Goal: Task Accomplishment & Management: Manage account settings

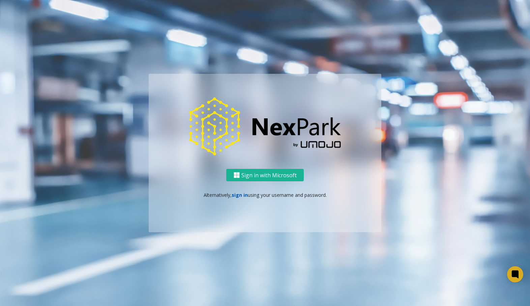
click at [243, 195] on link "sign in" at bounding box center [240, 195] width 16 height 6
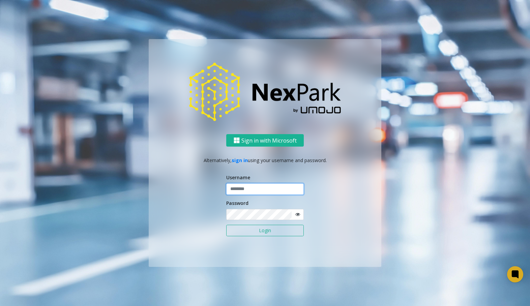
type input "******"
click at [247, 188] on input "******" at bounding box center [265, 188] width 78 height 11
click at [239, 227] on button "Login" at bounding box center [265, 230] width 78 height 11
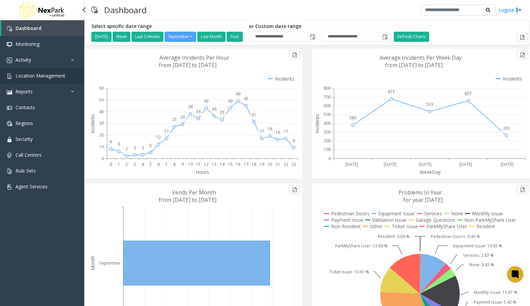
click at [45, 76] on span "Location Management" at bounding box center [41, 76] width 50 height 6
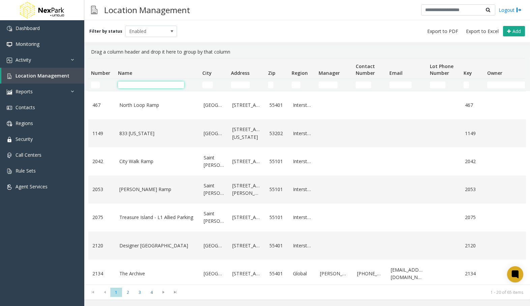
click at [159, 83] on input "Name Filter" at bounding box center [151, 85] width 66 height 7
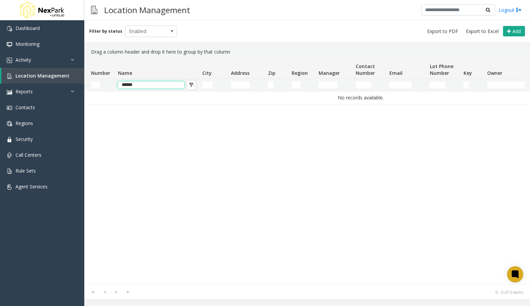
click at [170, 86] on input "******" at bounding box center [151, 85] width 66 height 7
type input "******"
click at [154, 27] on span "Enabled" at bounding box center [145, 31] width 41 height 11
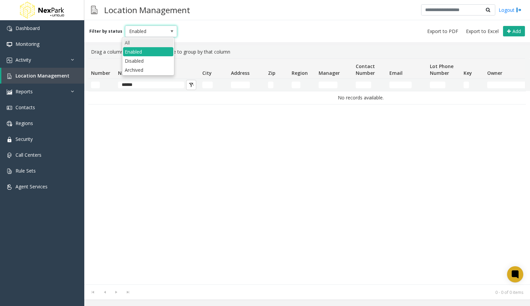
click at [146, 45] on li "All" at bounding box center [148, 42] width 50 height 9
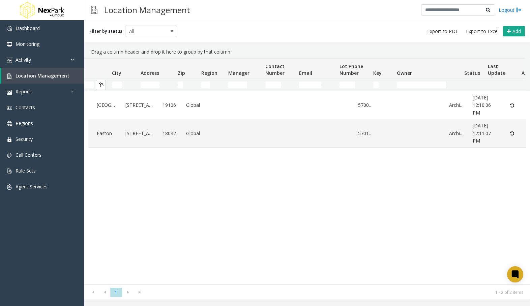
scroll to position [0, 112]
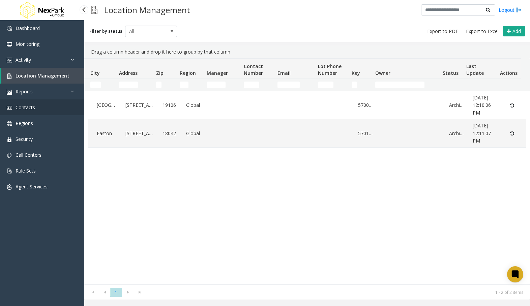
click at [31, 104] on link "Contacts" at bounding box center [42, 107] width 84 height 16
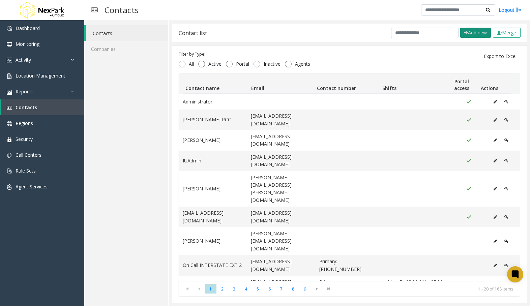
click at [473, 31] on button "Add new" at bounding box center [475, 33] width 31 height 10
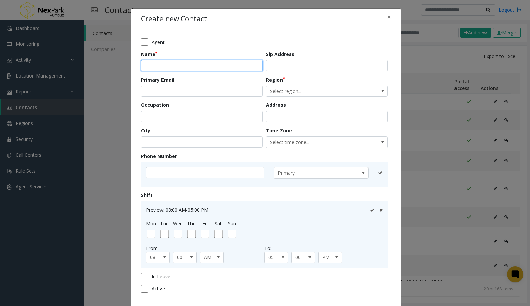
click at [194, 63] on input "text" at bounding box center [202, 65] width 122 height 11
type input "**********"
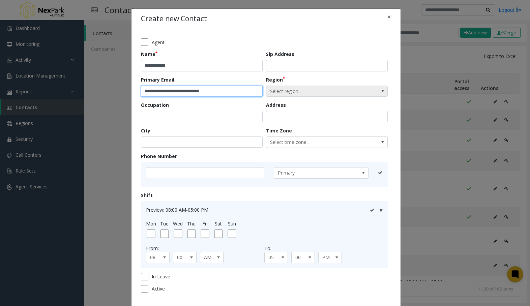
type input "**********"
click at [303, 90] on span "Select region..." at bounding box center [314, 91] width 97 height 11
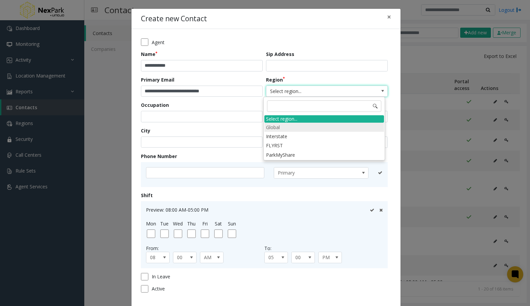
click at [289, 127] on li "Global" at bounding box center [324, 127] width 120 height 9
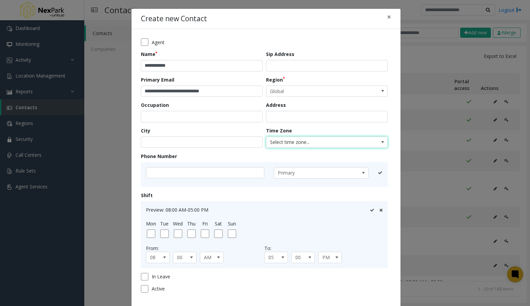
click at [293, 141] on span "Select time zone..." at bounding box center [314, 142] width 97 height 11
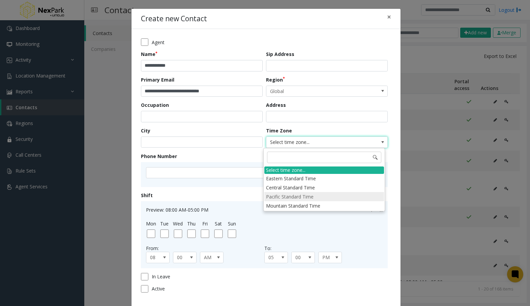
click at [302, 193] on li "Pacific Standard Time" at bounding box center [324, 196] width 120 height 9
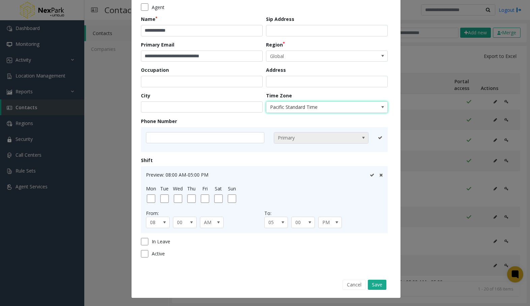
scroll to position [35, 0]
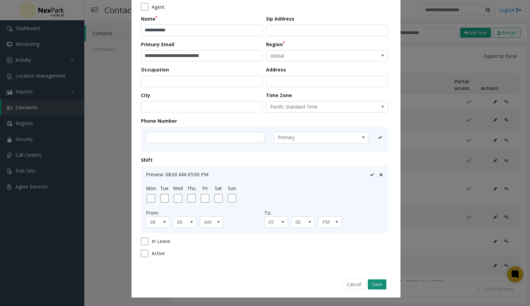
click at [380, 285] on button "Save" at bounding box center [377, 285] width 19 height 10
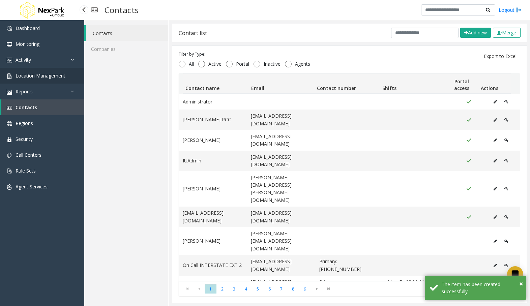
click at [51, 78] on span "Location Management" at bounding box center [41, 76] width 50 height 6
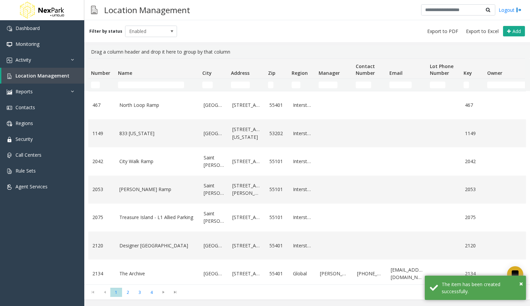
drag, startPoint x: 167, startPoint y: 81, endPoint x: 167, endPoint y: 85, distance: 3.7
click at [167, 83] on td "Name Filter" at bounding box center [157, 85] width 84 height 12
click at [168, 85] on input "Name Filter" at bounding box center [151, 85] width 66 height 7
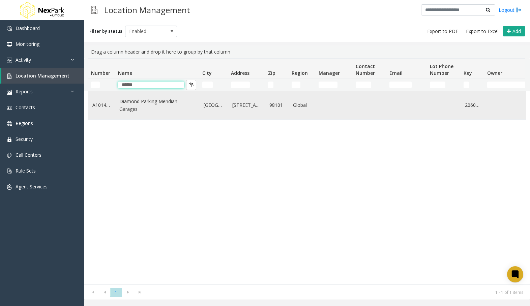
type input "******"
click at [161, 98] on link "Diamond Parking Meridian Garages" at bounding box center [157, 105] width 76 height 15
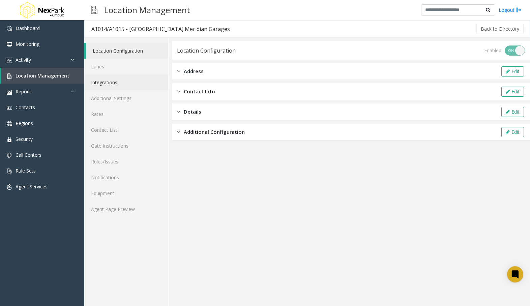
click at [126, 82] on link "Integrations" at bounding box center [126, 83] width 84 height 16
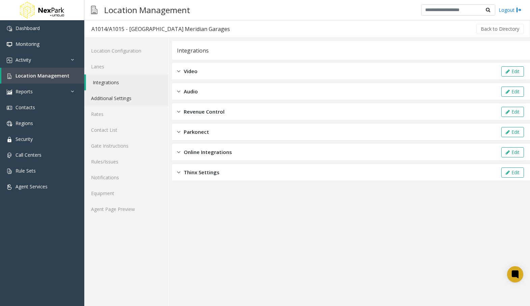
click at [131, 95] on link "Additional Settings" at bounding box center [126, 98] width 84 height 16
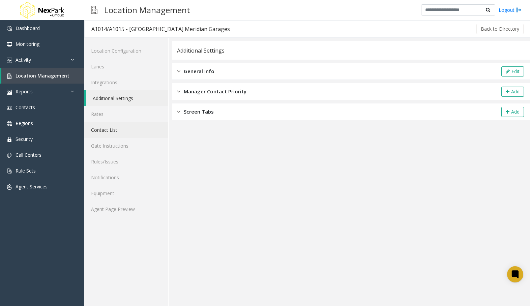
click at [110, 133] on link "Contact List" at bounding box center [126, 130] width 84 height 16
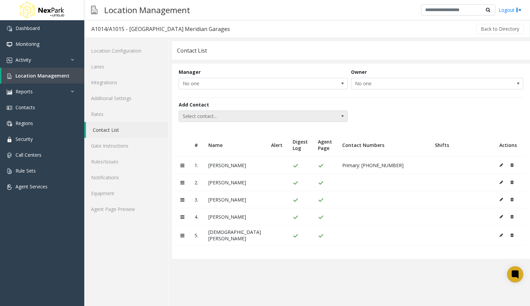
click at [332, 117] on span "Select contact..." at bounding box center [263, 116] width 169 height 11
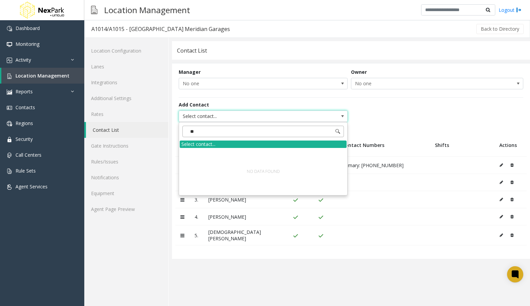
type input "*"
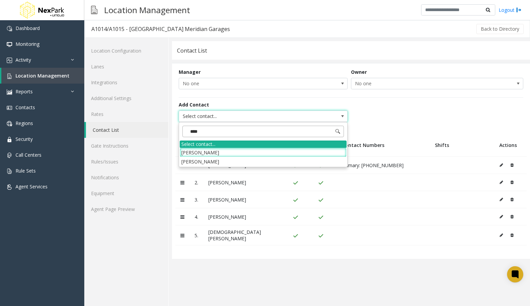
type input "*****"
click at [290, 160] on li "[PERSON_NAME]" at bounding box center [263, 161] width 167 height 9
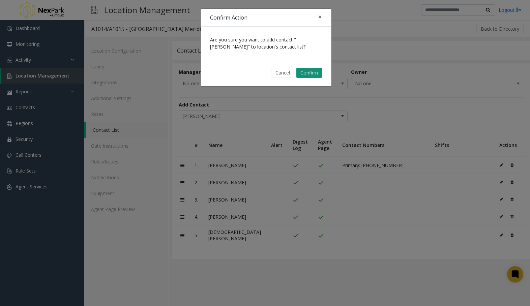
click at [313, 76] on button "Confirm" at bounding box center [309, 73] width 26 height 10
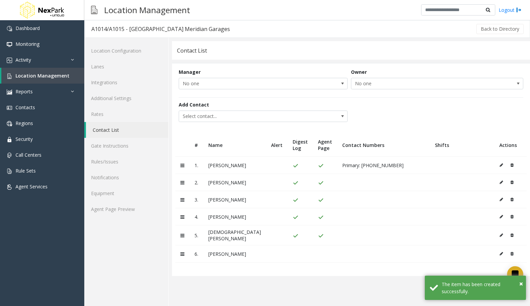
click at [500, 253] on icon at bounding box center [501, 254] width 3 height 4
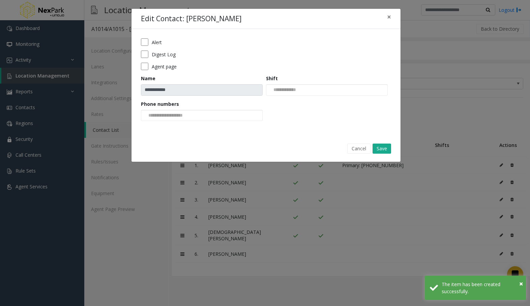
click at [153, 56] on label "Digest Log" at bounding box center [164, 54] width 24 height 7
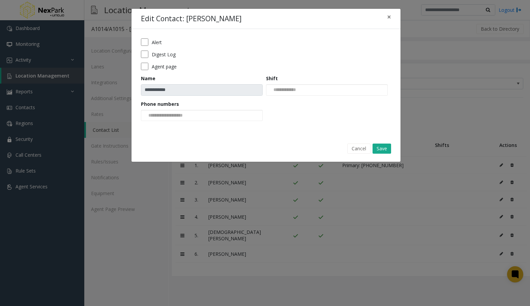
click at [159, 44] on label "Alert" at bounding box center [157, 42] width 10 height 7
click at [384, 146] on button "Save" at bounding box center [382, 149] width 19 height 10
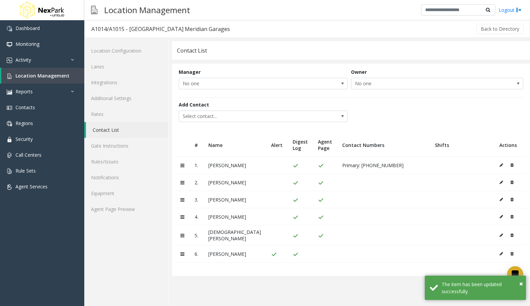
drag, startPoint x: 367, startPoint y: 138, endPoint x: 345, endPoint y: 177, distance: 44.8
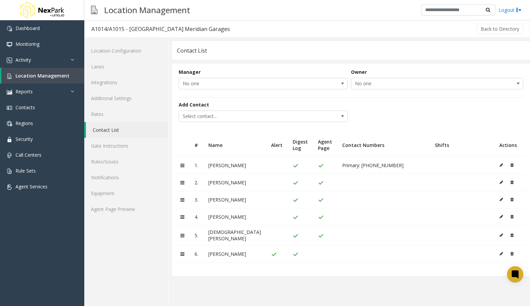
drag, startPoint x: 345, startPoint y: 177, endPoint x: 502, endPoint y: 253, distance: 174.8
click at [502, 253] on button at bounding box center [502, 254] width 7 height 10
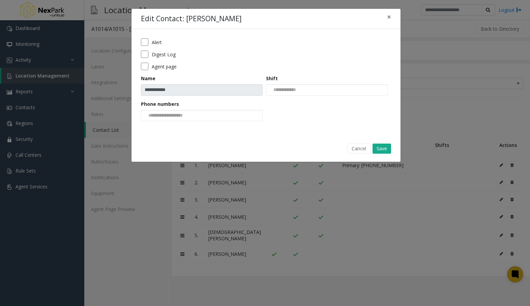
click at [160, 43] on label "Alert" at bounding box center [157, 42] width 10 height 7
click at [388, 149] on button "Save" at bounding box center [382, 149] width 19 height 10
